Goal: Information Seeking & Learning: Learn about a topic

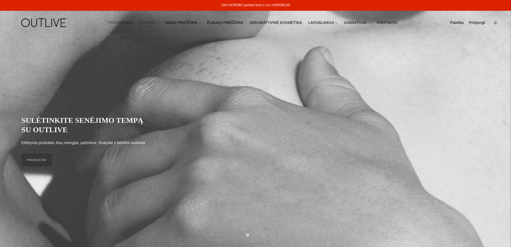
click at [159, 21] on link "PAPILDAI" at bounding box center [149, 23] width 20 height 12
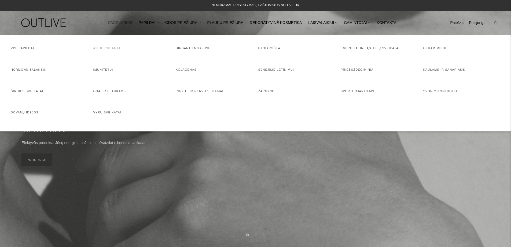
click at [114, 47] on link "Antioksidantai" at bounding box center [107, 47] width 28 height 3
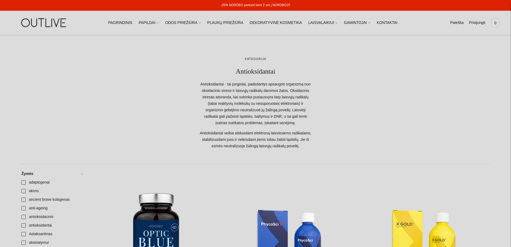
scroll to position [161, 0]
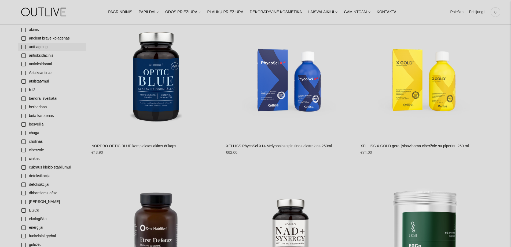
click at [24, 47] on link "anti-ageing" at bounding box center [52, 47] width 68 height 9
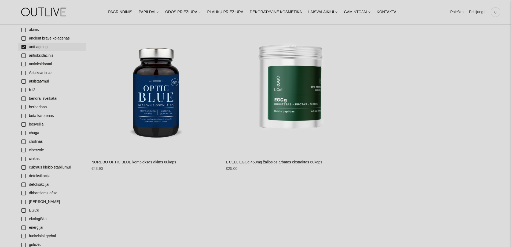
click at [22, 47] on link "anti-ageing" at bounding box center [52, 47] width 68 height 9
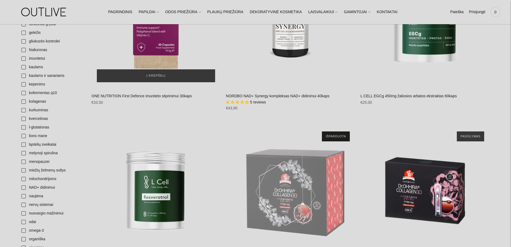
scroll to position [376, 0]
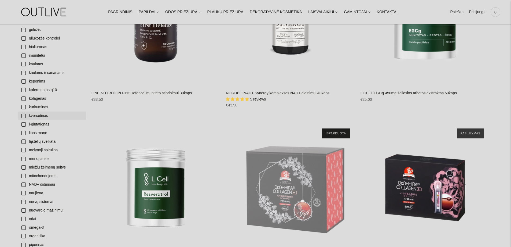
click at [23, 117] on link "kvercetinas" at bounding box center [52, 115] width 68 height 9
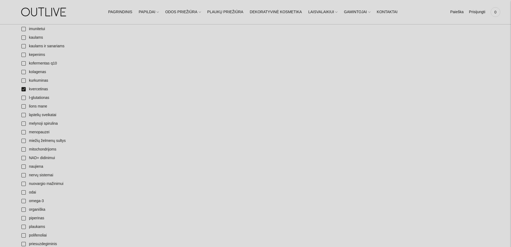
scroll to position [403, 0]
click at [25, 89] on link "kvercetinas" at bounding box center [52, 89] width 68 height 9
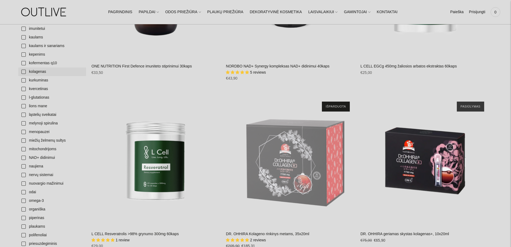
click at [24, 72] on link "kolagenas" at bounding box center [52, 71] width 68 height 9
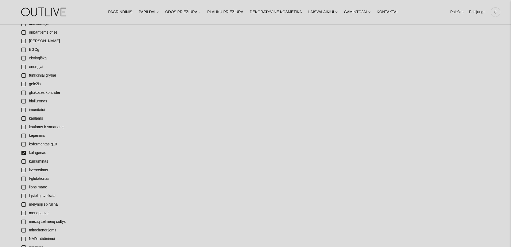
scroll to position [322, 0]
click at [22, 142] on link "kofermentas q10" at bounding box center [52, 143] width 68 height 9
click at [22, 153] on link "kolagenas" at bounding box center [52, 152] width 68 height 9
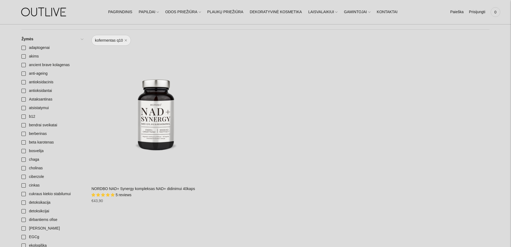
scroll to position [134, 0]
click at [42, 100] on link "Astaksantinas" at bounding box center [52, 99] width 68 height 9
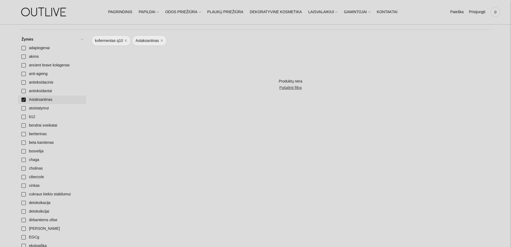
click at [25, 98] on link "Astaksantinas" at bounding box center [52, 99] width 68 height 9
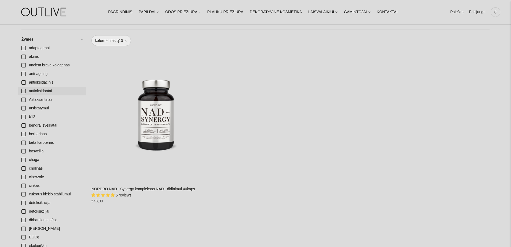
click at [31, 91] on link "antioksidantai" at bounding box center [52, 91] width 68 height 9
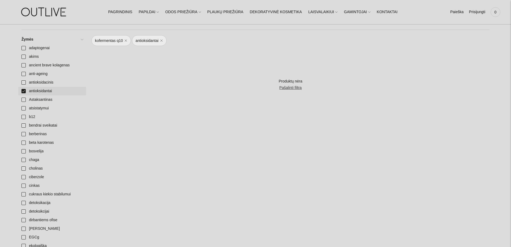
click at [31, 91] on link "antioksidantai" at bounding box center [52, 91] width 68 height 9
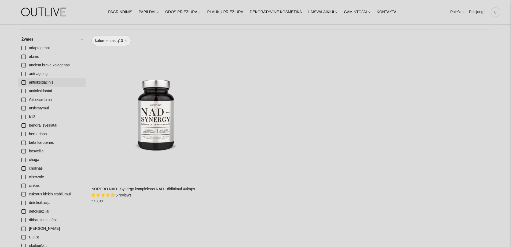
click at [24, 83] on link "antioksidacinis" at bounding box center [52, 82] width 68 height 9
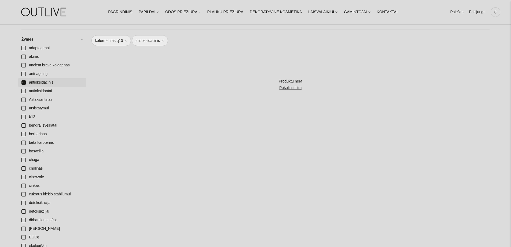
click at [24, 83] on link "antioksidacinis" at bounding box center [52, 82] width 68 height 9
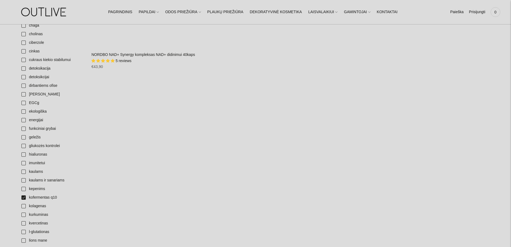
scroll to position [295, 0]
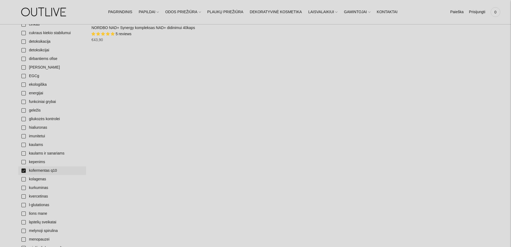
click at [23, 171] on link "kofermentas q10" at bounding box center [52, 170] width 68 height 9
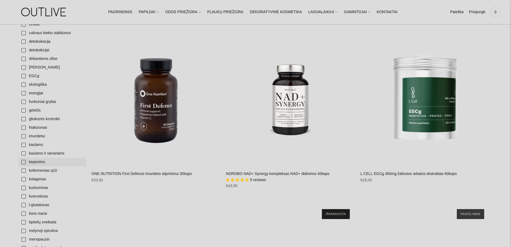
click at [23, 161] on link "kepenims" at bounding box center [52, 162] width 68 height 9
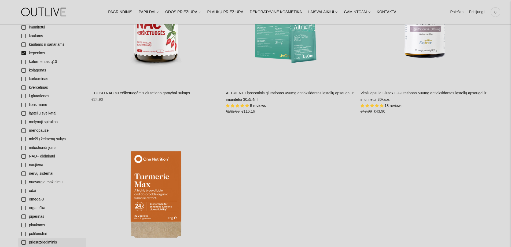
scroll to position [403, 0]
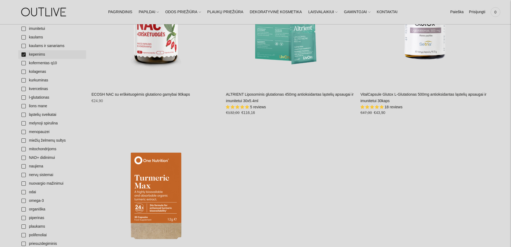
click at [23, 55] on link "kepenims" at bounding box center [52, 54] width 68 height 9
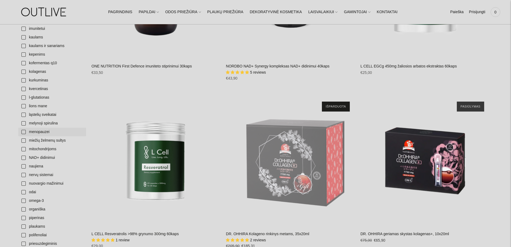
click at [41, 132] on link "menopauzei" at bounding box center [52, 131] width 68 height 9
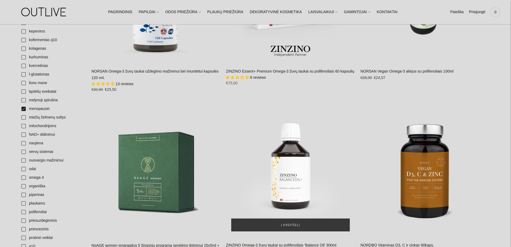
scroll to position [429, 0]
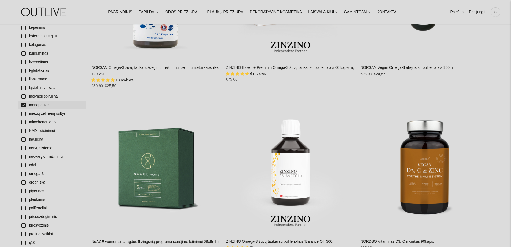
click at [21, 104] on link "menopauzei" at bounding box center [52, 105] width 68 height 9
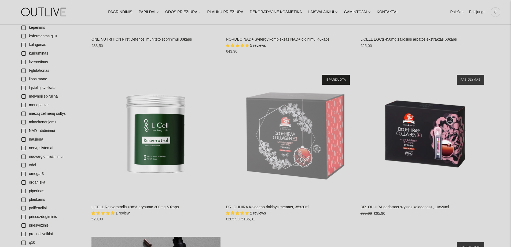
scroll to position [537, 0]
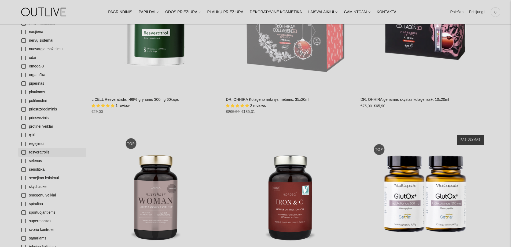
click at [43, 151] on link "resveratrolis" at bounding box center [52, 152] width 68 height 9
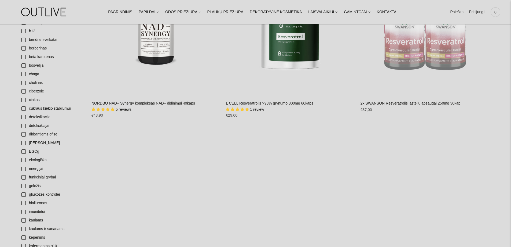
scroll to position [107, 0]
